Goal: Task Accomplishment & Management: Complete application form

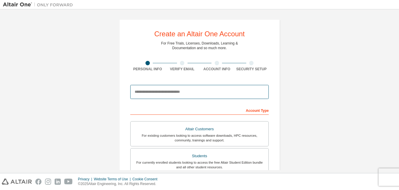
click at [166, 96] on input "email" at bounding box center [199, 92] width 138 height 14
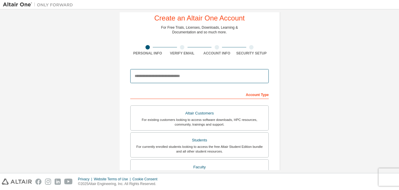
scroll to position [29, 0]
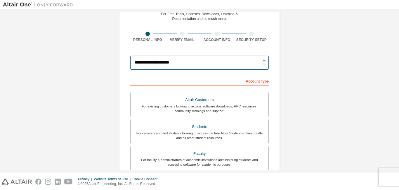
type input "**********"
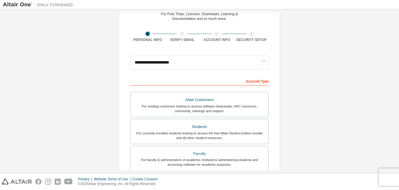
click at [135, 80] on div "Account Type" at bounding box center [199, 80] width 138 height 9
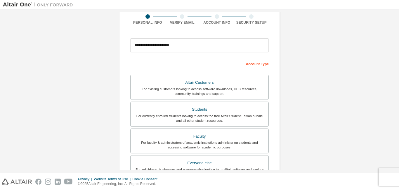
scroll to position [58, 0]
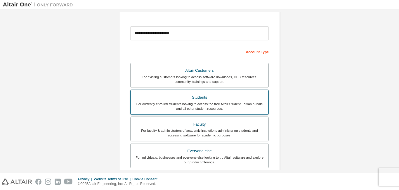
click at [151, 108] on div "For currently enrolled students looking to access the free Altair Student Editi…" at bounding box center [199, 105] width 131 height 9
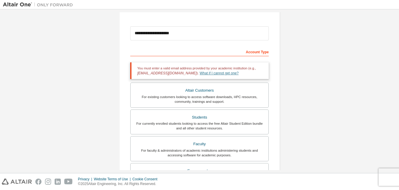
click at [200, 74] on link "What if I cannot get one?" at bounding box center [219, 73] width 39 height 4
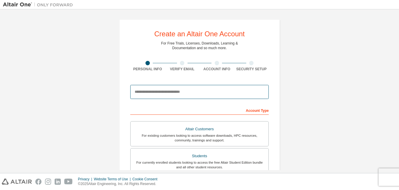
click at [182, 96] on input "email" at bounding box center [199, 92] width 138 height 14
type input "**********"
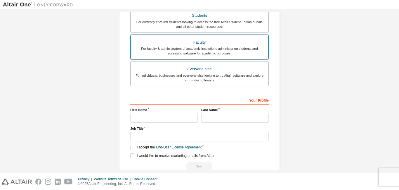
scroll to position [152, 0]
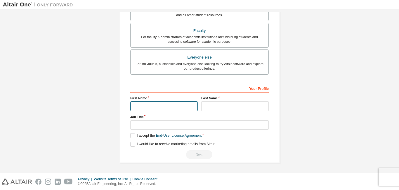
click at [184, 103] on input "text" at bounding box center [163, 106] width 67 height 10
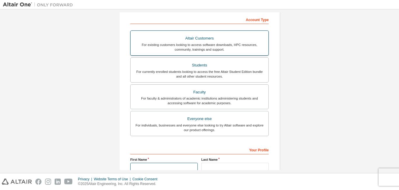
scroll to position [123, 0]
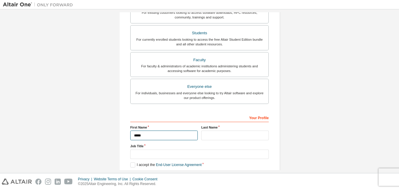
type input "*****"
click at [205, 136] on input "text" at bounding box center [234, 135] width 67 height 10
type input "*****"
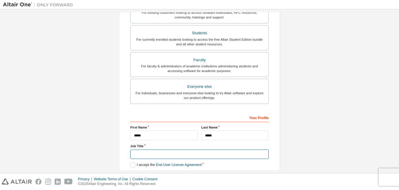
click at [190, 152] on input "text" at bounding box center [199, 154] width 138 height 10
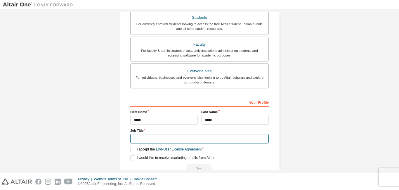
scroll to position [152, 0]
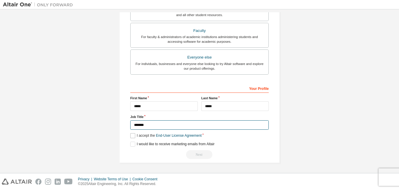
type input "*******"
click at [130, 135] on label "I accept the End-User License Agreement" at bounding box center [165, 135] width 71 height 5
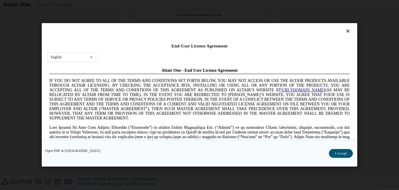
scroll to position [0, 0]
click at [334, 154] on button "I Accept" at bounding box center [341, 153] width 24 height 9
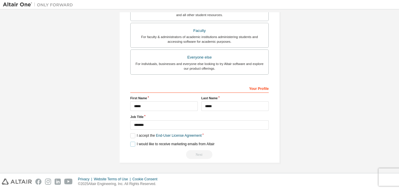
click at [133, 144] on label "I would like to receive marketing emails from Altair" at bounding box center [172, 143] width 84 height 5
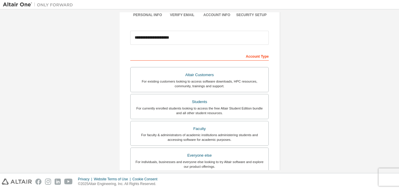
scroll to position [64, 0]
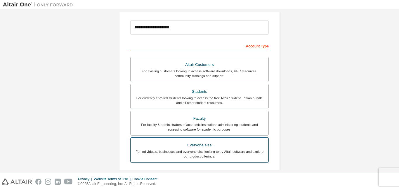
click at [161, 144] on div "Everyone else" at bounding box center [199, 145] width 131 height 8
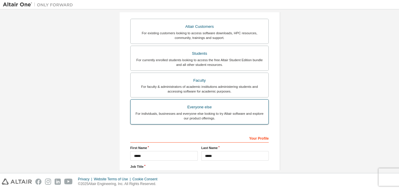
scroll to position [93, 0]
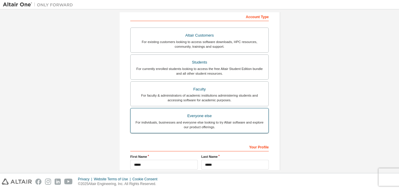
click at [202, 71] on div "For currently enrolled students looking to access the free Altair Student Editi…" at bounding box center [199, 70] width 131 height 9
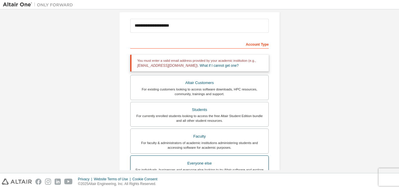
scroll to position [64, 0]
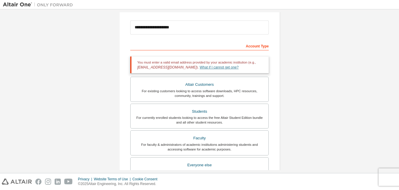
click at [207, 68] on link "What if I cannot get one?" at bounding box center [219, 67] width 39 height 4
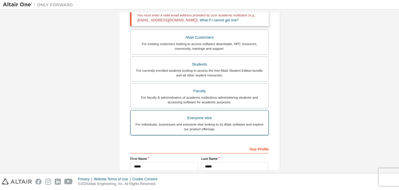
scroll to position [123, 0]
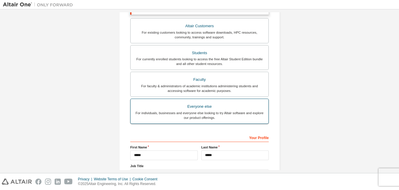
click at [195, 110] on div "Everyone else" at bounding box center [199, 106] width 131 height 8
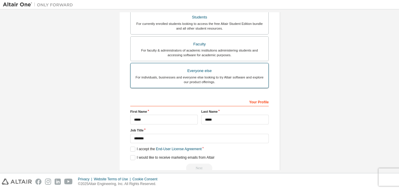
scroll to position [152, 0]
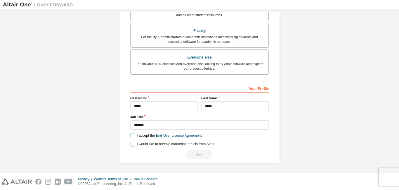
click at [132, 134] on label "I accept the End-User License Agreement" at bounding box center [165, 135] width 71 height 5
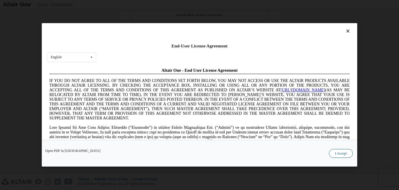
scroll to position [0, 0]
click at [340, 154] on button "I Accept" at bounding box center [341, 153] width 24 height 9
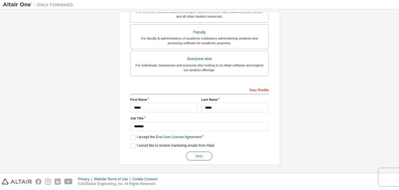
scroll to position [152, 0]
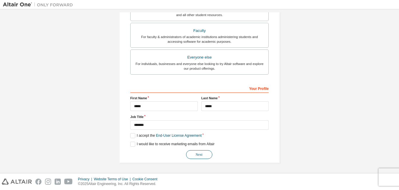
click at [190, 153] on button "Next" at bounding box center [199, 154] width 26 height 9
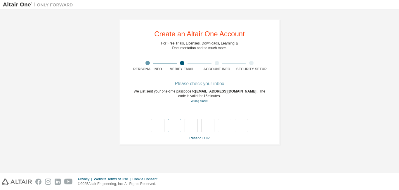
type input "*"
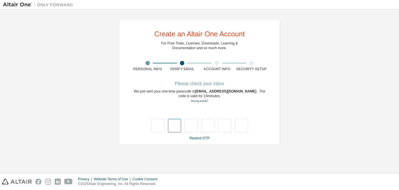
type input "*"
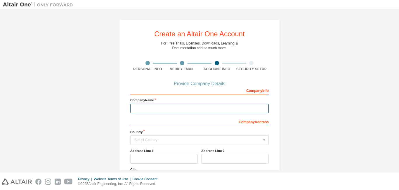
click at [198, 108] on input "text" at bounding box center [199, 108] width 138 height 10
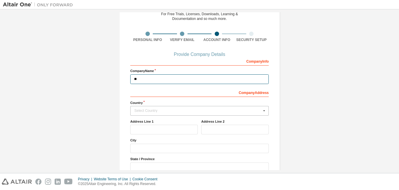
type input "**"
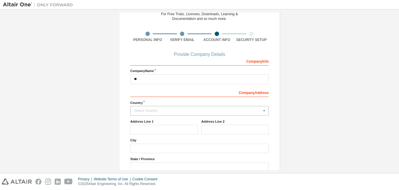
click at [195, 110] on div "Select Country" at bounding box center [197, 111] width 127 height 4
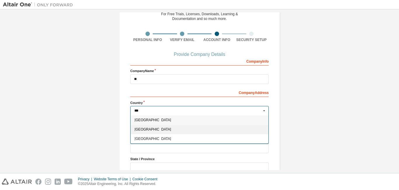
type input "***"
click at [146, 128] on span "India" at bounding box center [200, 129] width 130 height 4
type input "***"
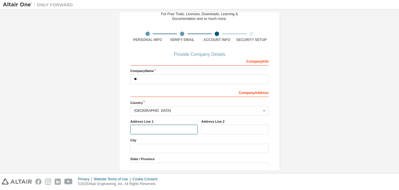
click at [157, 128] on input "text" at bounding box center [163, 129] width 67 height 10
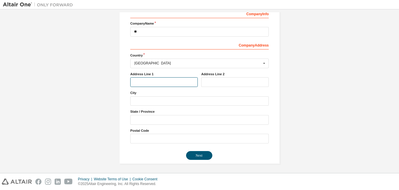
scroll to position [77, 0]
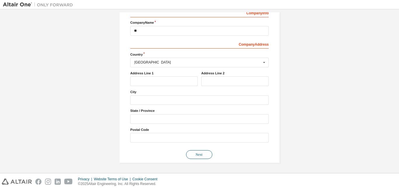
click at [196, 151] on button "Next" at bounding box center [199, 154] width 26 height 9
